Goal: Find specific page/section

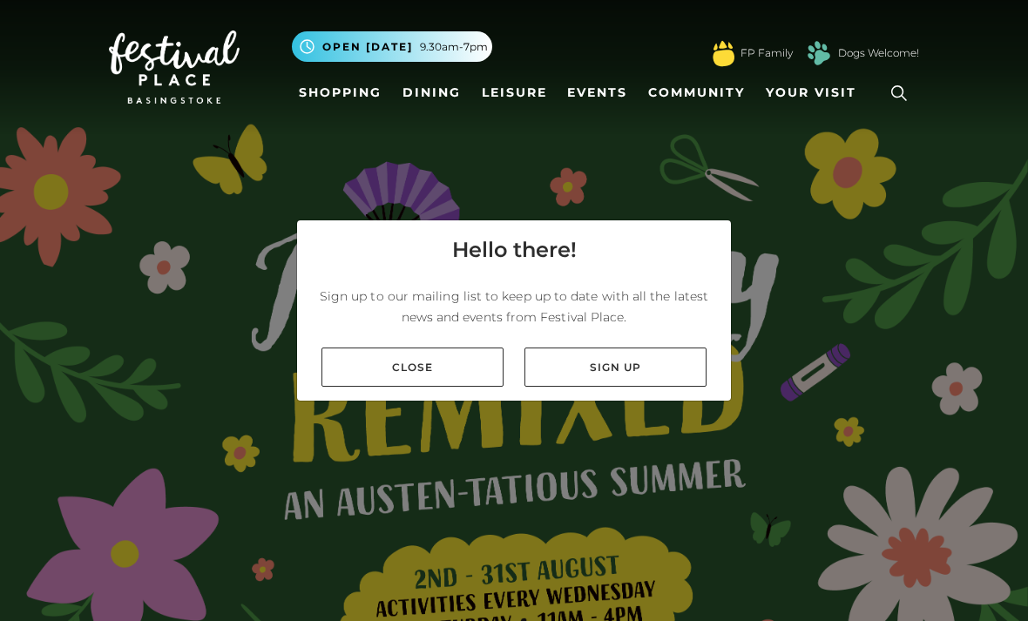
click at [443, 387] on link "Close" at bounding box center [412, 367] width 182 height 39
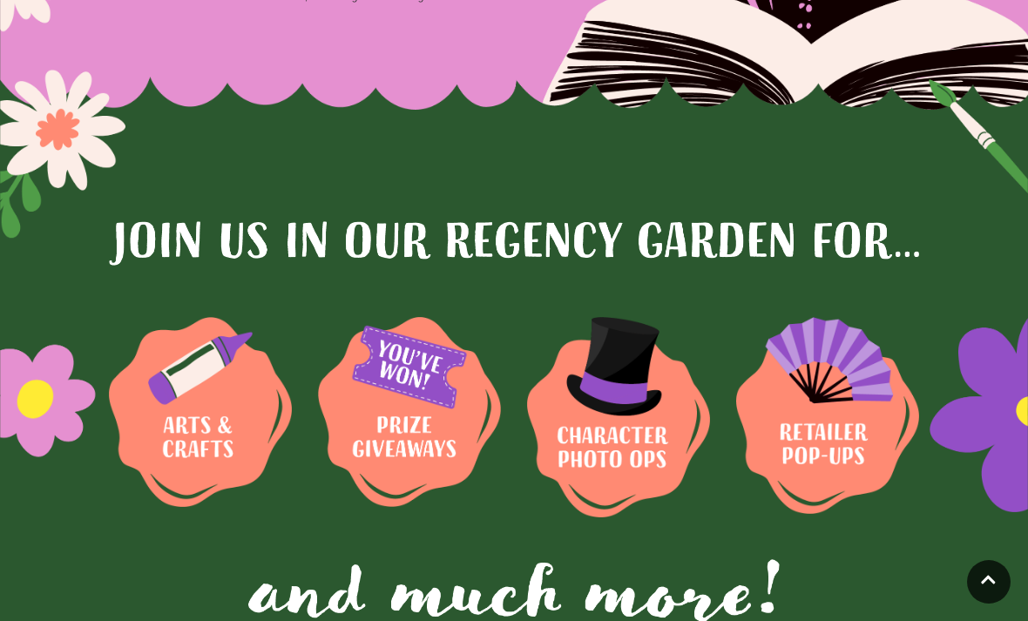
scroll to position [1051, 0]
click at [292, 443] on img at bounding box center [200, 413] width 183 height 190
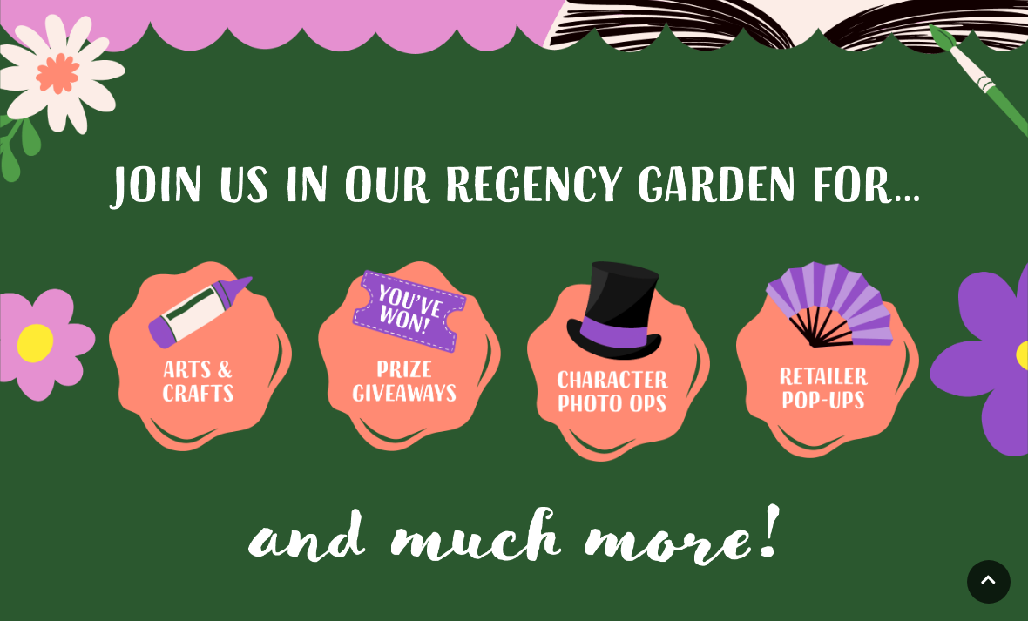
click at [292, 377] on img at bounding box center [200, 356] width 183 height 190
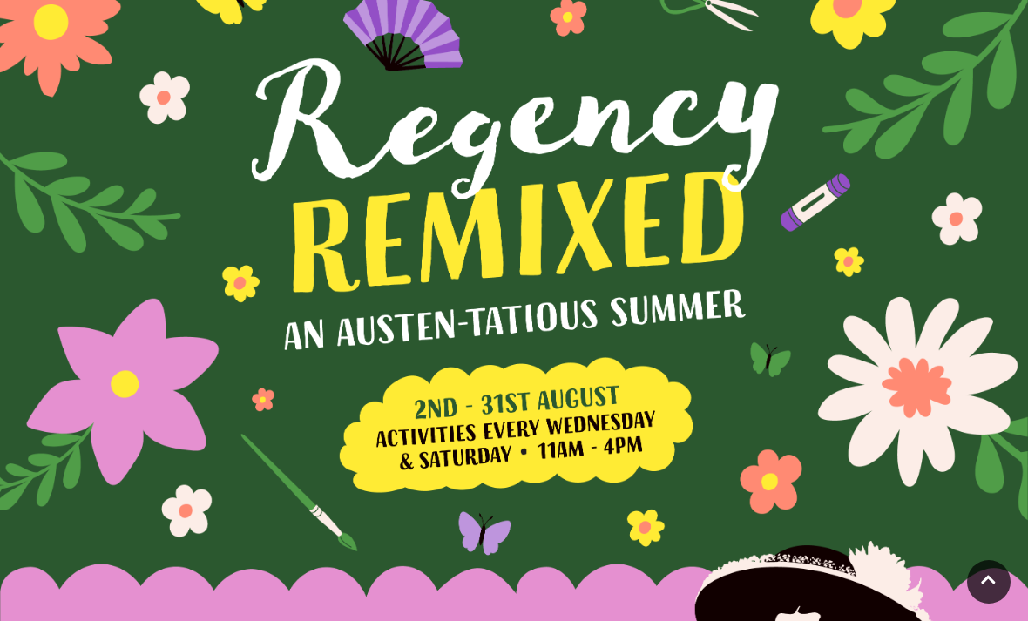
scroll to position [0, 0]
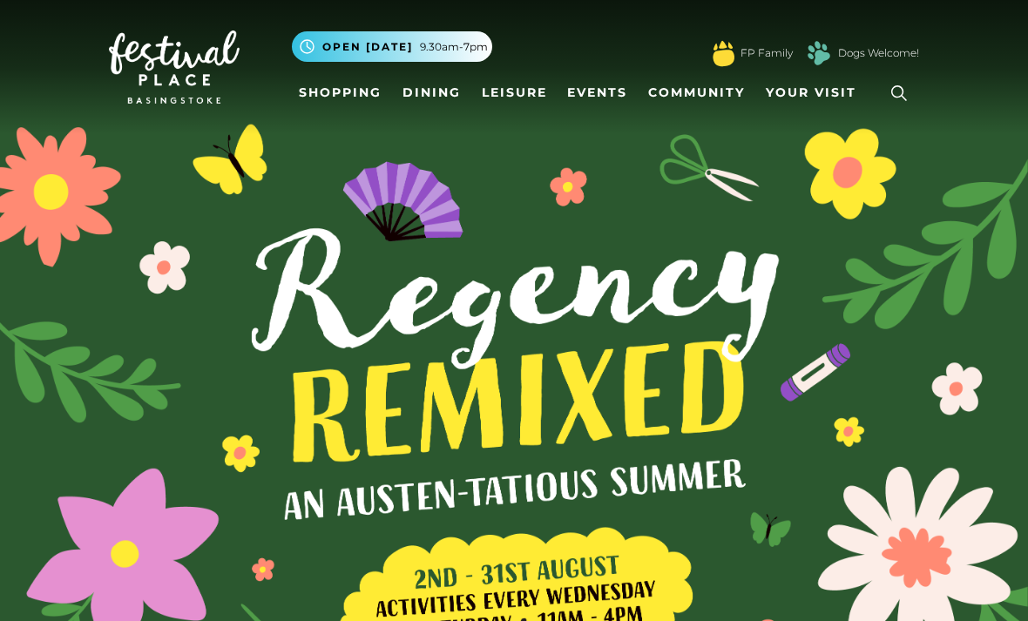
click at [433, 85] on link "Dining" at bounding box center [431, 93] width 72 height 32
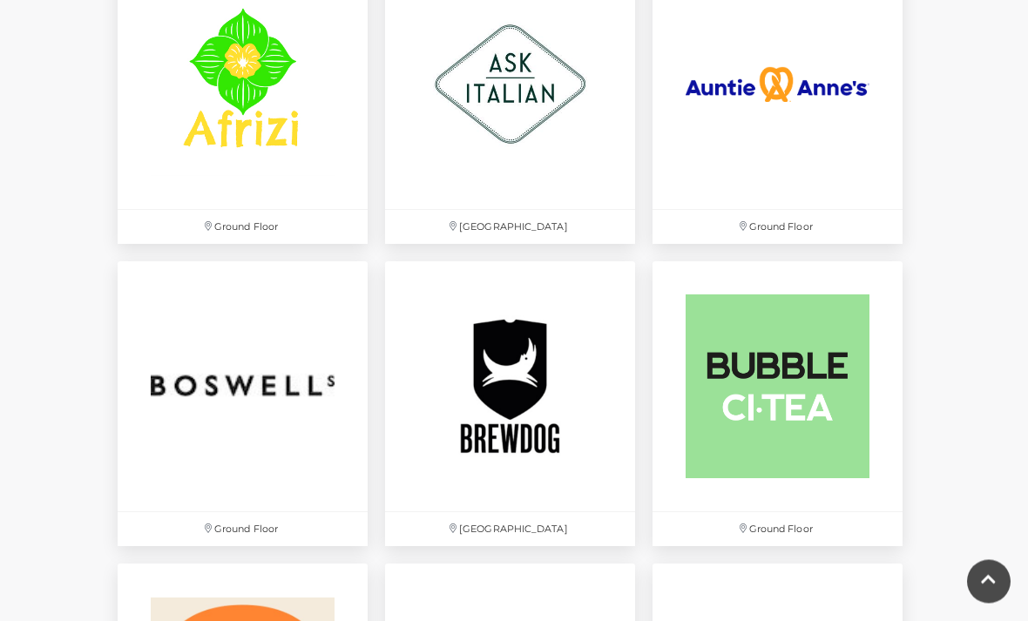
scroll to position [1199, 0]
click at [204, 388] on img at bounding box center [243, 386] width 250 height 250
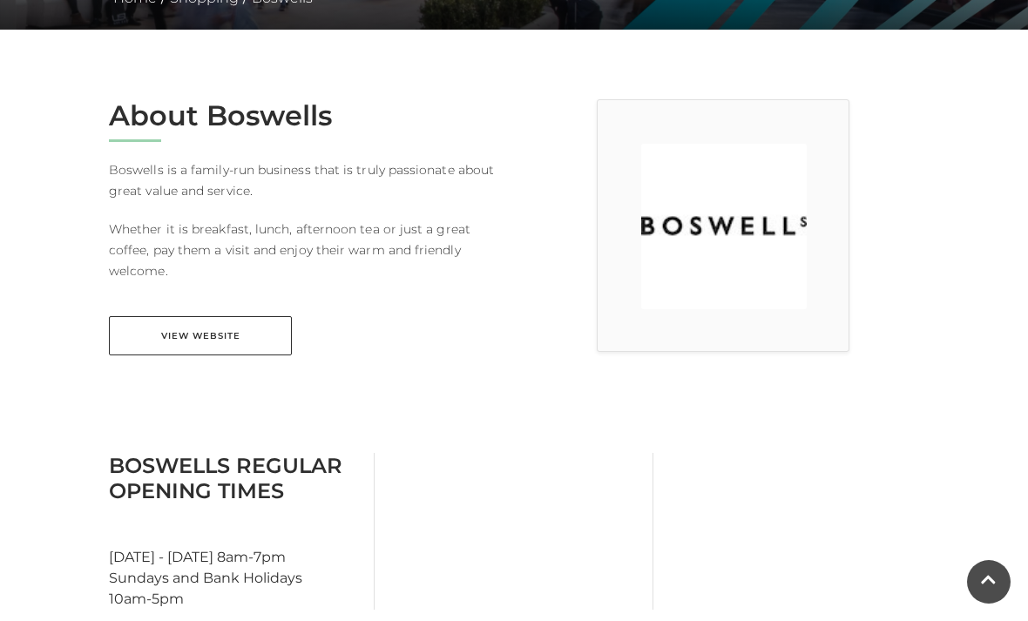
scroll to position [409, 0]
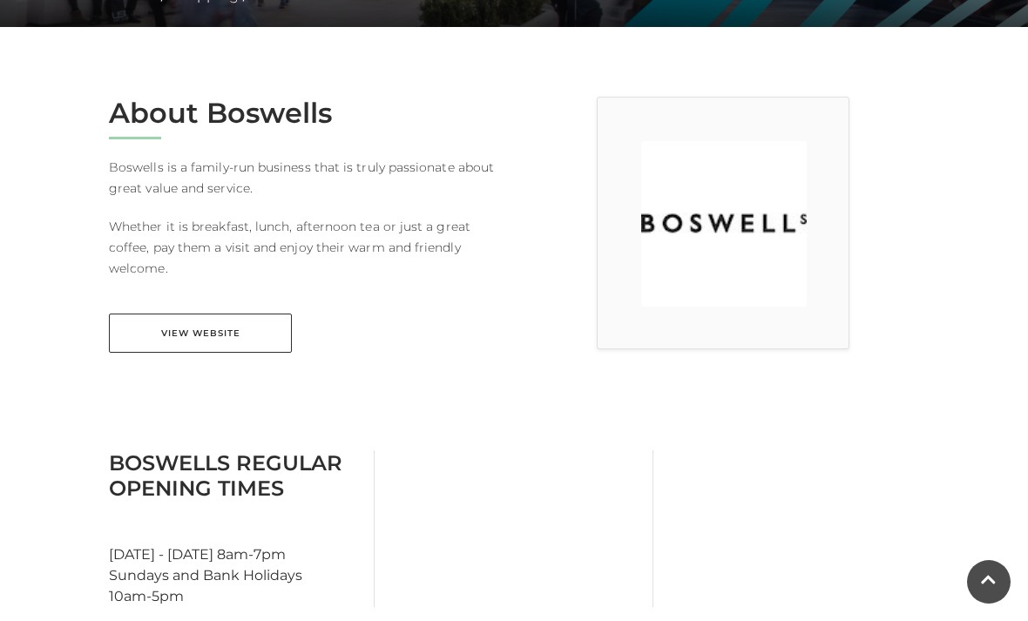
click at [190, 329] on link "View Website" at bounding box center [200, 333] width 183 height 39
